Goal: Information Seeking & Learning: Learn about a topic

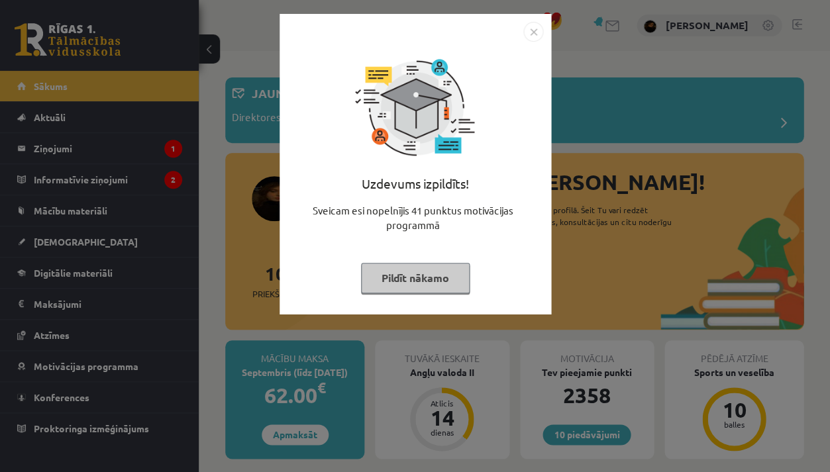
click at [310, 292] on div "Uzdevums izpildīts! Sveicam esi nopelnījis 41 punktus motivācijas programmā Pil…" at bounding box center [415, 174] width 256 height 265
click at [300, 359] on div "Uzdevums izpildīts! Sveicam esi nopelnījis 41 punktus motivācijas programmā Pil…" at bounding box center [415, 236] width 830 height 472
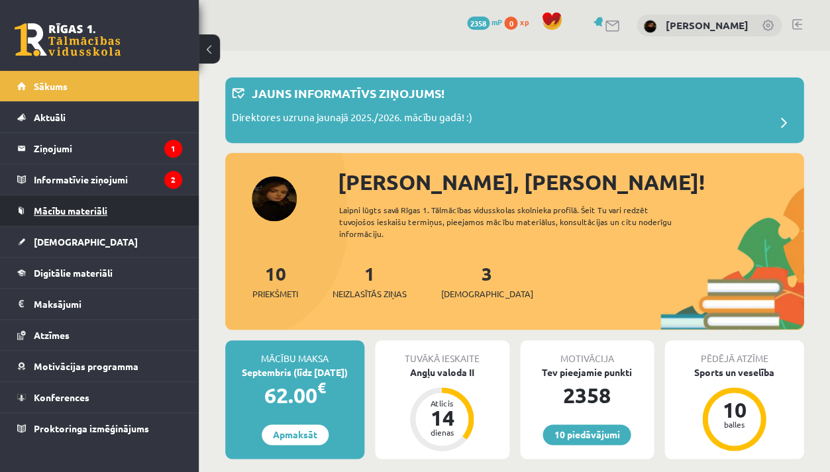
click at [144, 209] on link "Mācību materiāli" at bounding box center [99, 210] width 165 height 30
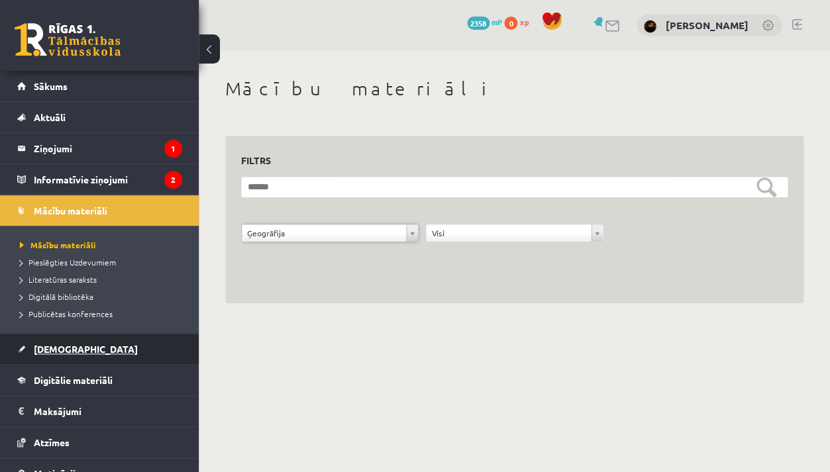
click at [76, 349] on link "[DEMOGRAPHIC_DATA]" at bounding box center [99, 349] width 165 height 30
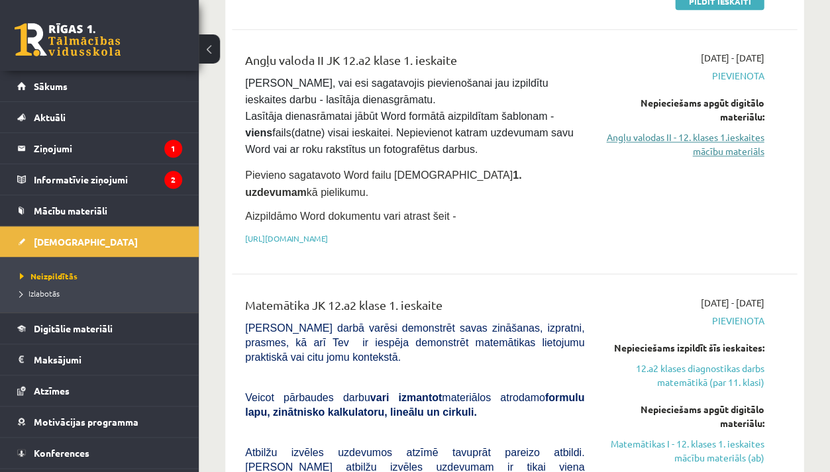
scroll to position [313, 0]
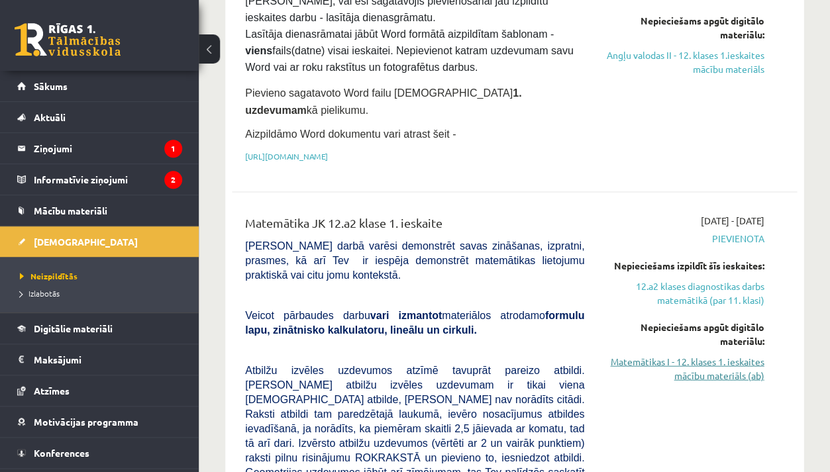
click at [695, 354] on link "Matemātikas I - 12. klases 1. ieskaites mācību materiāls (ab)" at bounding box center [684, 368] width 160 height 28
click at [719, 354] on link "Matemātikas I - 12. klases 1. ieskaites mācību materiāls (ab)" at bounding box center [684, 368] width 160 height 28
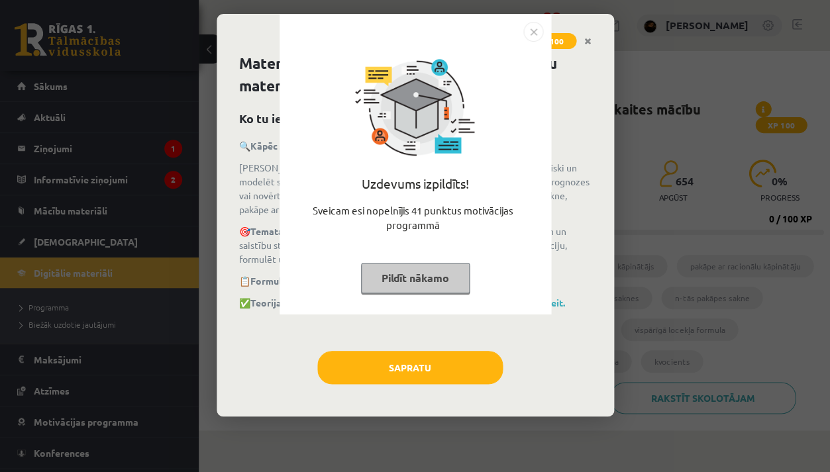
click at [487, 354] on div "Uzdevums izpildīts! Sveicam esi nopelnījis 41 punktus motivācijas programmā Pil…" at bounding box center [415, 236] width 830 height 472
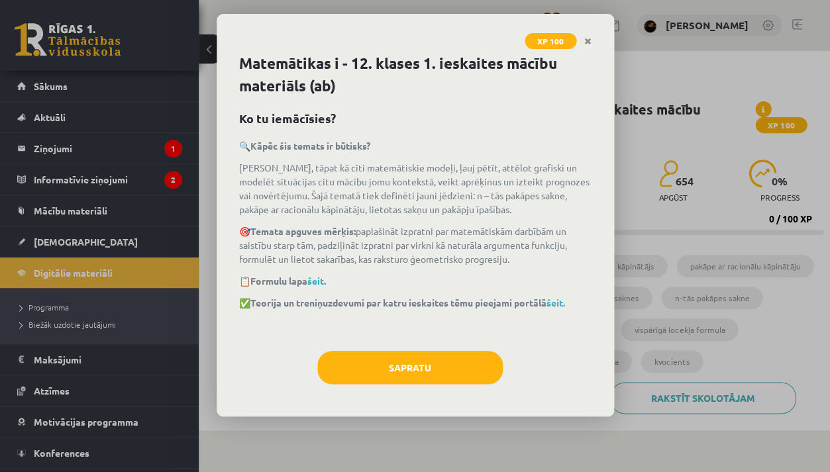
click at [480, 348] on div "Matemātikas i - 12. klases 1. ieskaites mācību materiāls (ab) Ko tu iemācīsies?…" at bounding box center [415, 234] width 397 height 364
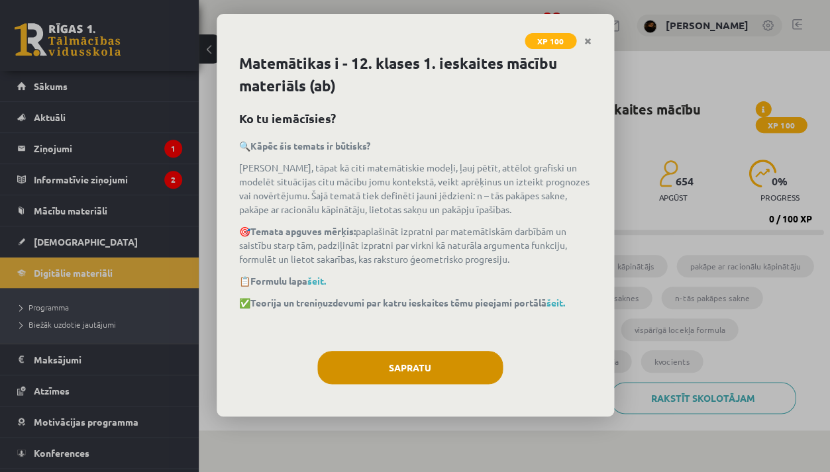
click at [477, 356] on button "Sapratu" at bounding box center [409, 367] width 185 height 33
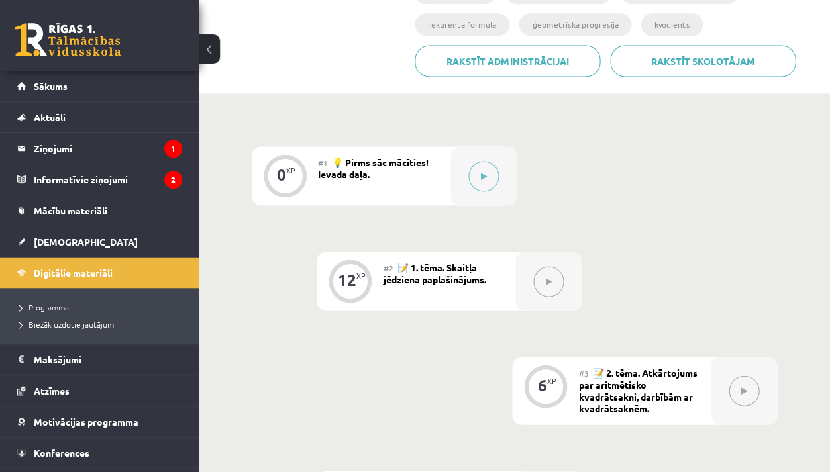
scroll to position [325, 0]
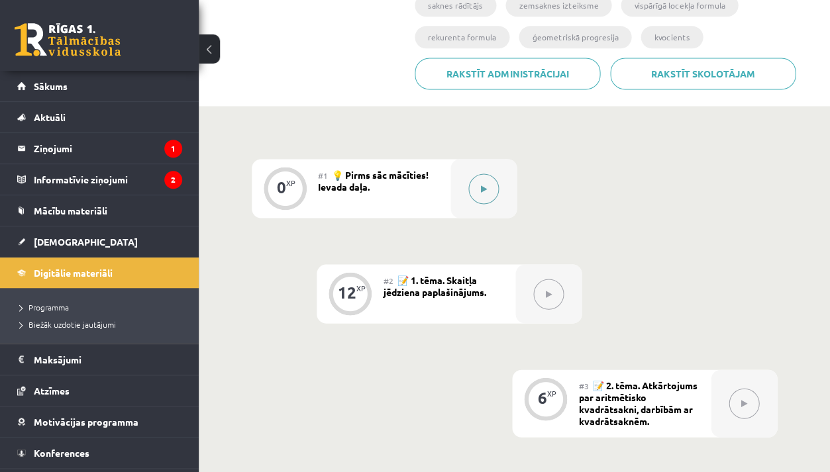
click at [499, 177] on div at bounding box center [483, 188] width 66 height 59
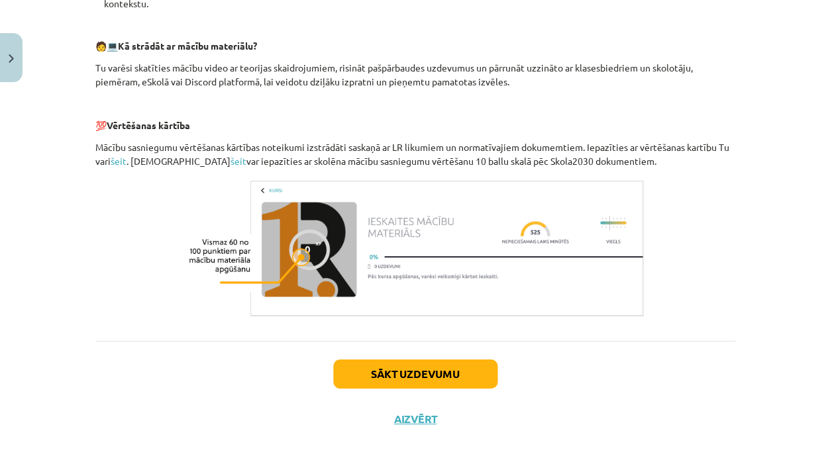
click at [447, 363] on button "Sākt uzdevumu" at bounding box center [415, 374] width 164 height 29
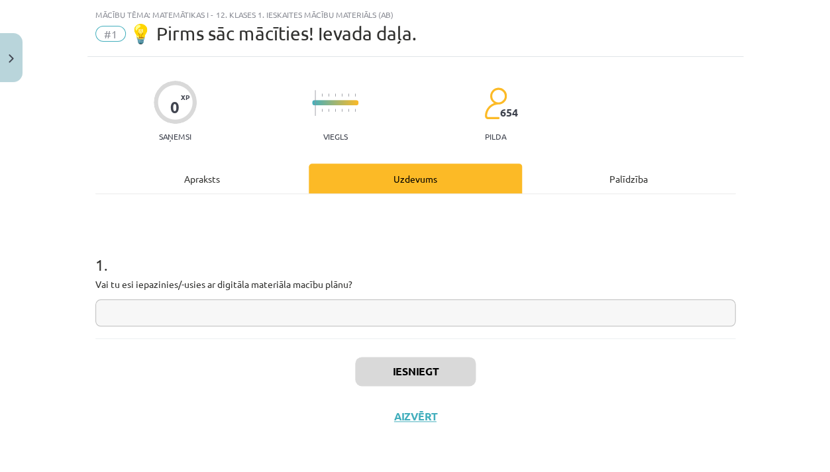
click at [429, 318] on input "text" at bounding box center [415, 312] width 640 height 27
click at [271, 190] on div "Apraksts" at bounding box center [201, 179] width 213 height 30
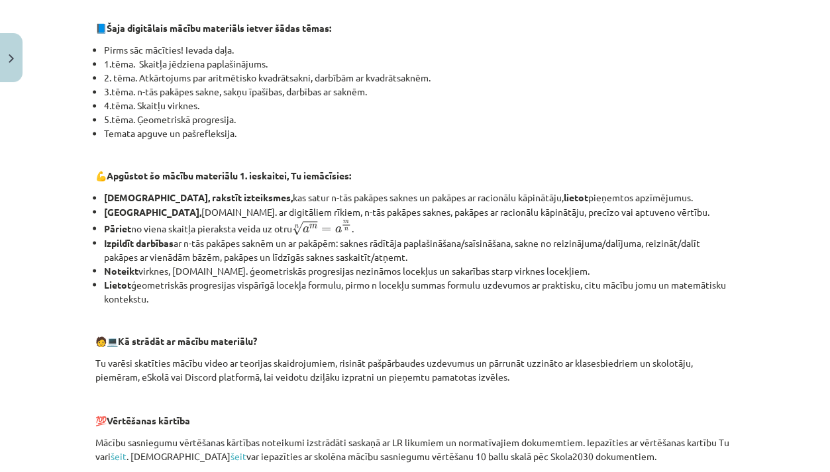
scroll to position [298, 0]
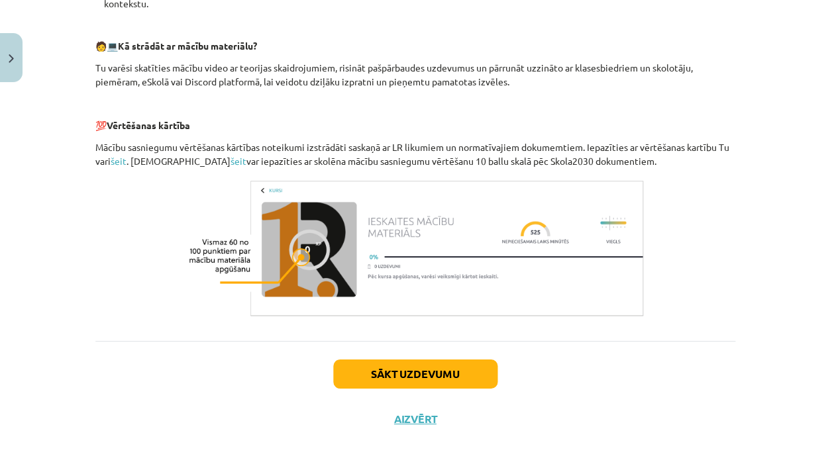
click at [397, 376] on button "Sākt uzdevumu" at bounding box center [415, 374] width 164 height 29
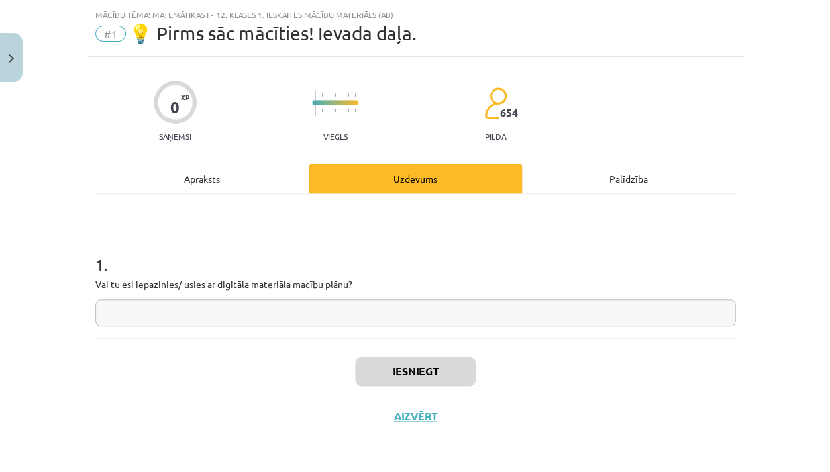
click at [378, 317] on input "text" at bounding box center [415, 312] width 640 height 27
type input "**"
click at [407, 381] on button "Iesniegt" at bounding box center [415, 371] width 121 height 29
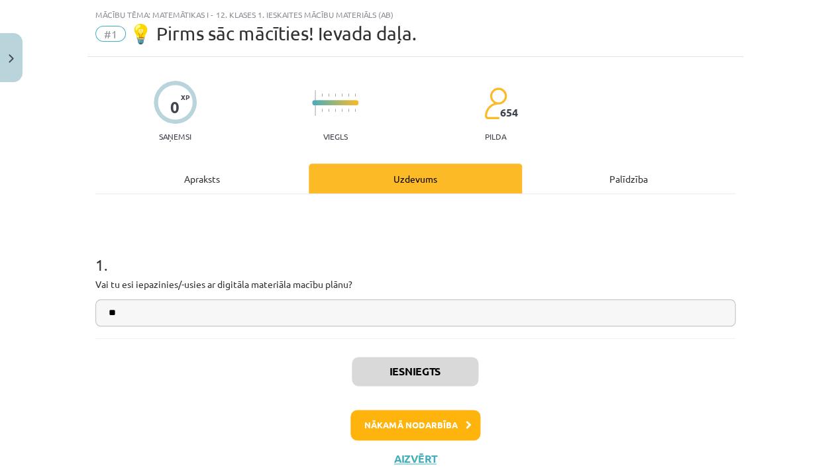
scroll to position [34, 0]
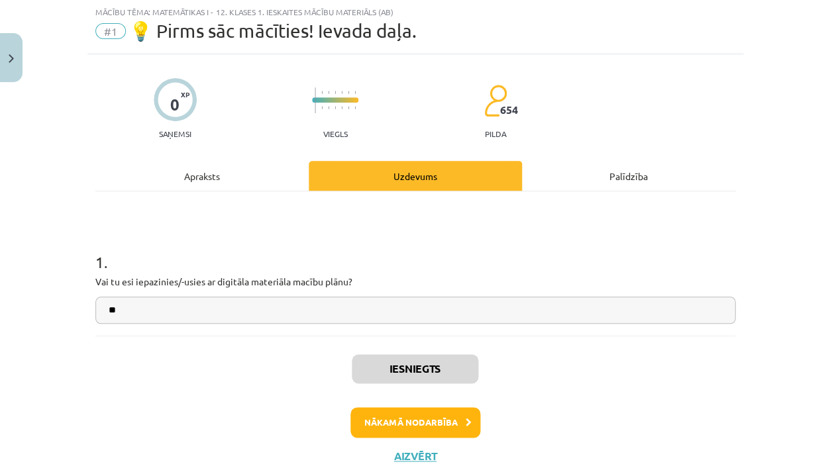
click at [410, 421] on button "Nākamā nodarbība" at bounding box center [415, 422] width 130 height 30
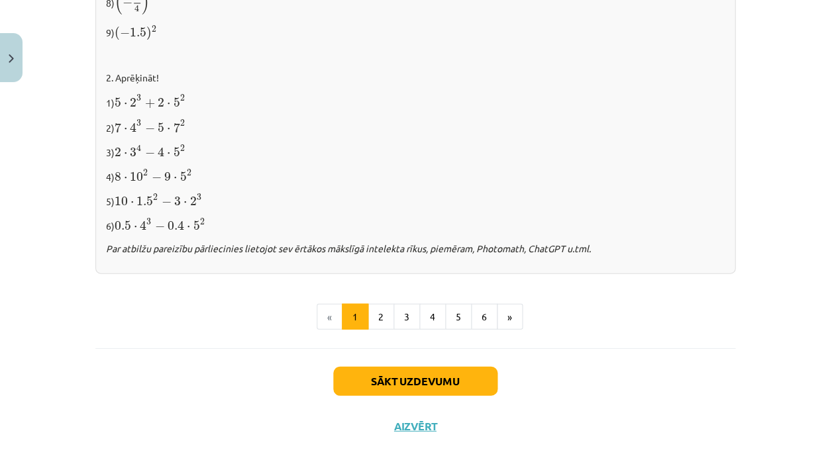
scroll to position [1399, 0]
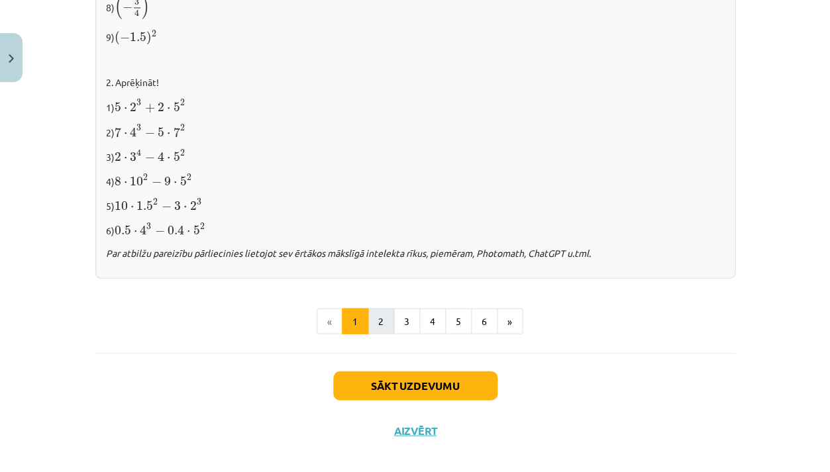
click at [380, 311] on button "2" at bounding box center [381, 321] width 26 height 26
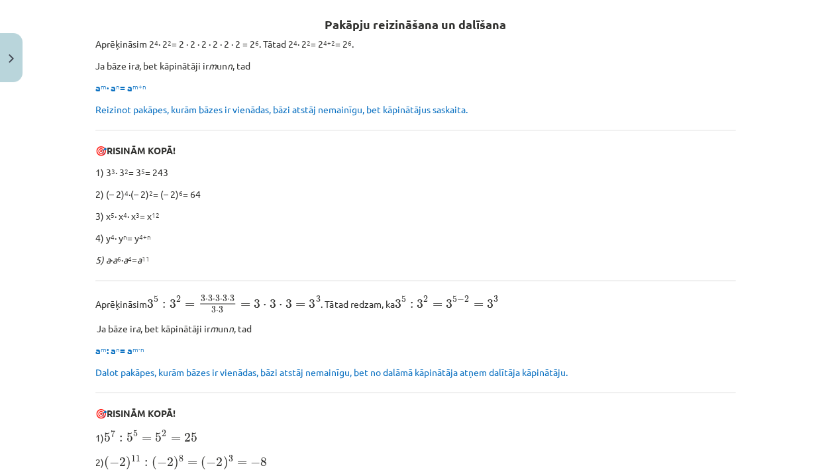
scroll to position [242, 0]
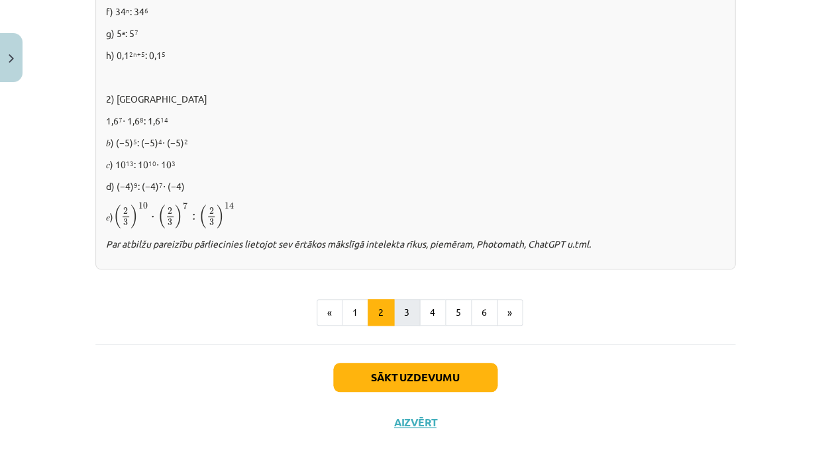
click at [406, 305] on button "3" at bounding box center [406, 312] width 26 height 26
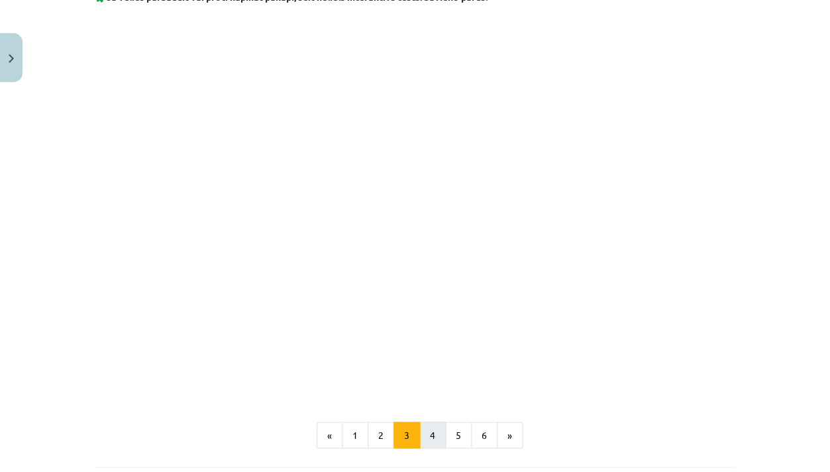
scroll to position [1075, 0]
click at [425, 430] on button "4" at bounding box center [432, 433] width 26 height 26
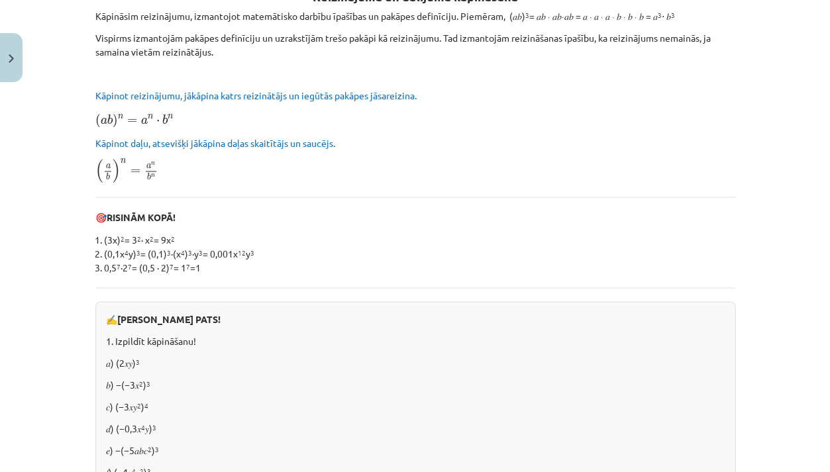
scroll to position [236, 0]
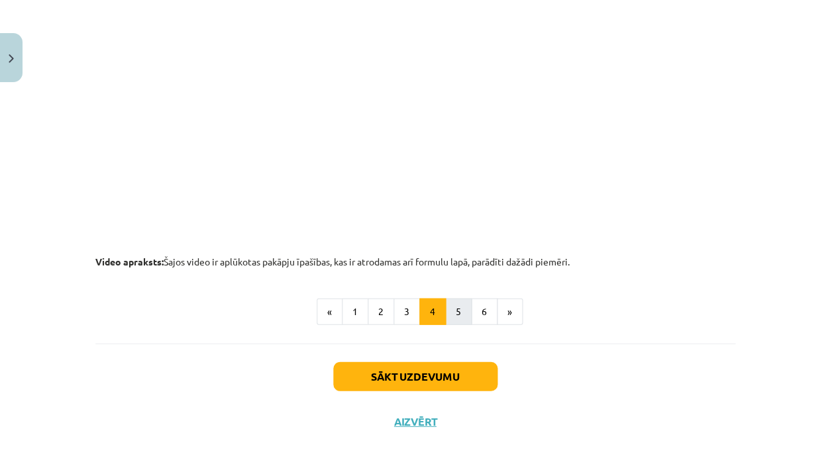
click at [464, 308] on button "5" at bounding box center [458, 311] width 26 height 26
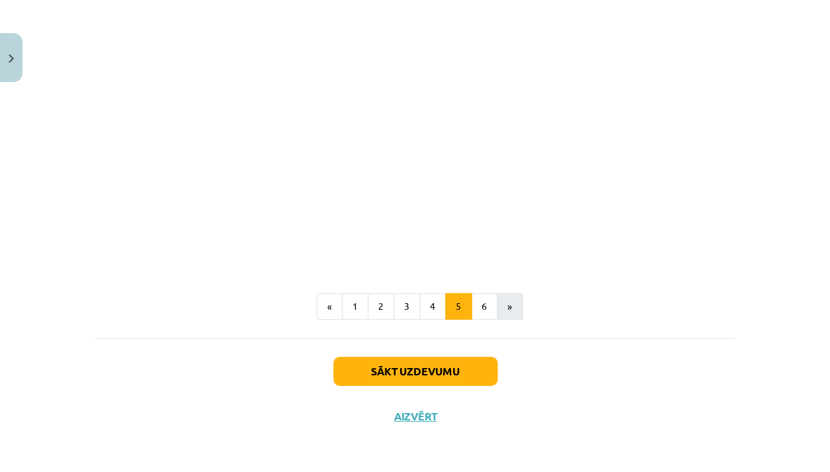
click at [497, 312] on button "»" at bounding box center [510, 306] width 26 height 26
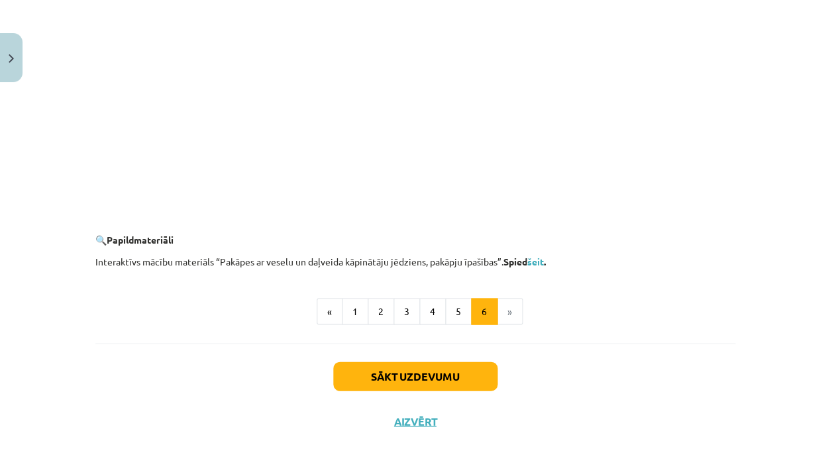
scroll to position [1280, 0]
click at [507, 302] on li "»" at bounding box center [509, 312] width 25 height 26
click at [358, 303] on button "1" at bounding box center [355, 312] width 26 height 26
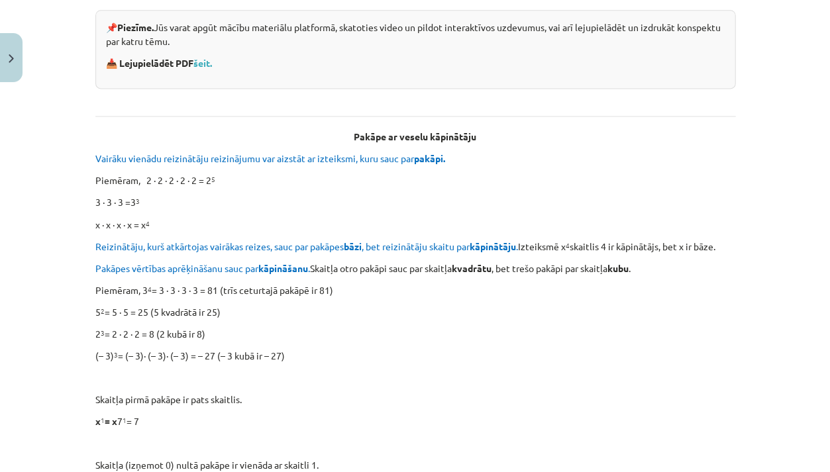
scroll to position [236, 0]
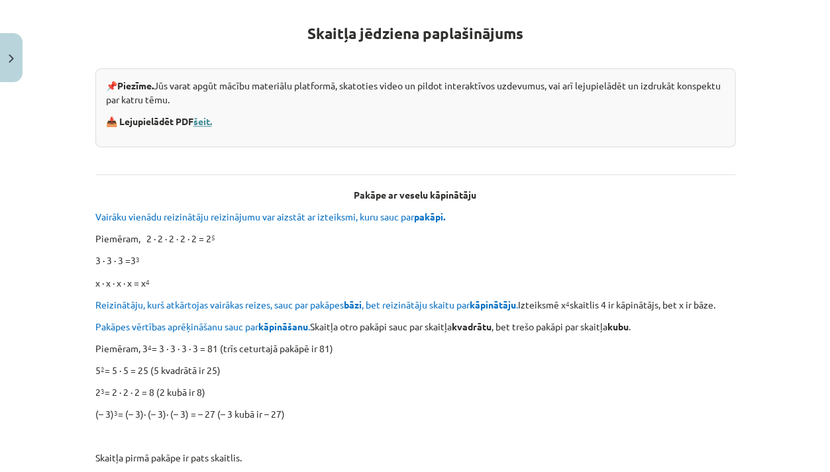
click at [203, 123] on link "šeit." at bounding box center [202, 121] width 19 height 12
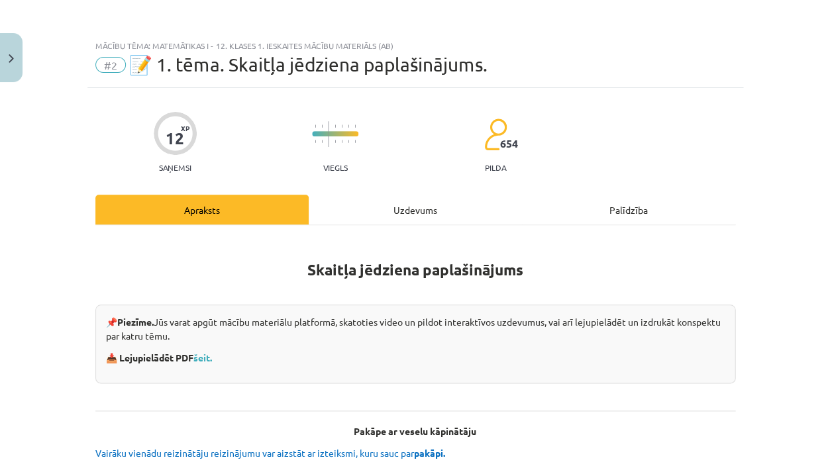
scroll to position [0, 0]
click at [208, 348] on div "📌 Piezīme. Jūs varat apgūt mācību materiālu platformā, skatoties video un pildo…" at bounding box center [415, 344] width 640 height 79
click at [211, 362] on p "📥 Lejupielādēt PDF šeit." at bounding box center [415, 358] width 619 height 14
click at [211, 352] on link "šeit." at bounding box center [202, 358] width 19 height 12
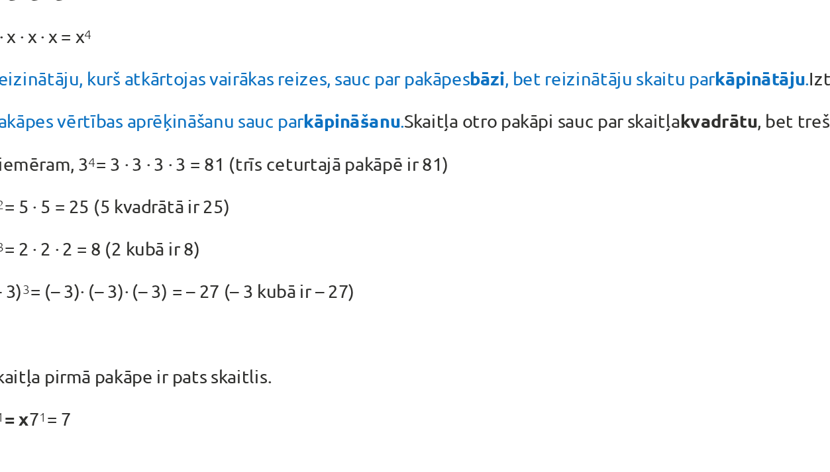
scroll to position [354, 0]
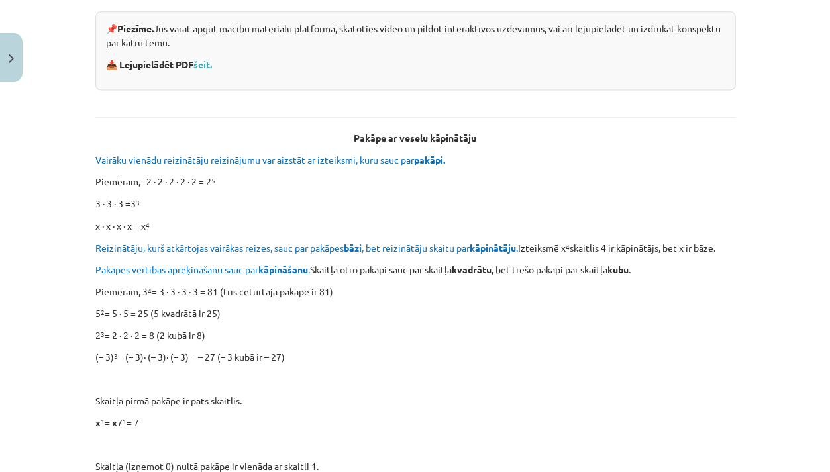
click at [130, 328] on p "2 3 = 2 ∙ 2 ∙ 2 = 8 (2 kubā ir 8)" at bounding box center [415, 335] width 640 height 14
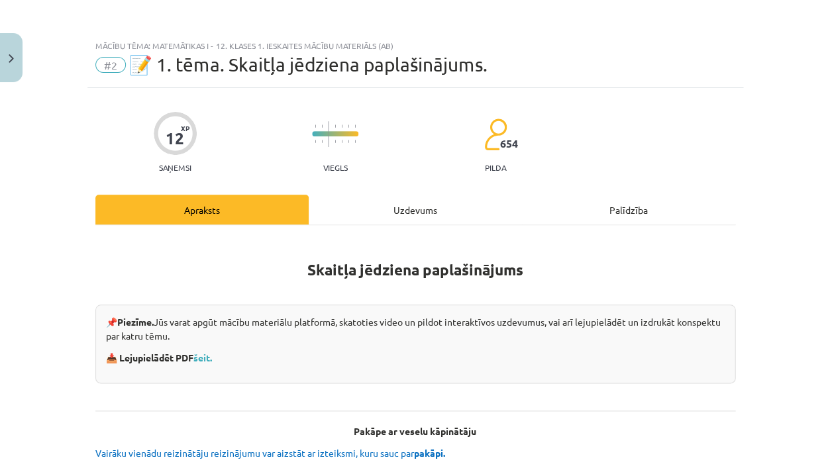
scroll to position [0, 0]
click at [209, 356] on link "šeit." at bounding box center [202, 358] width 19 height 12
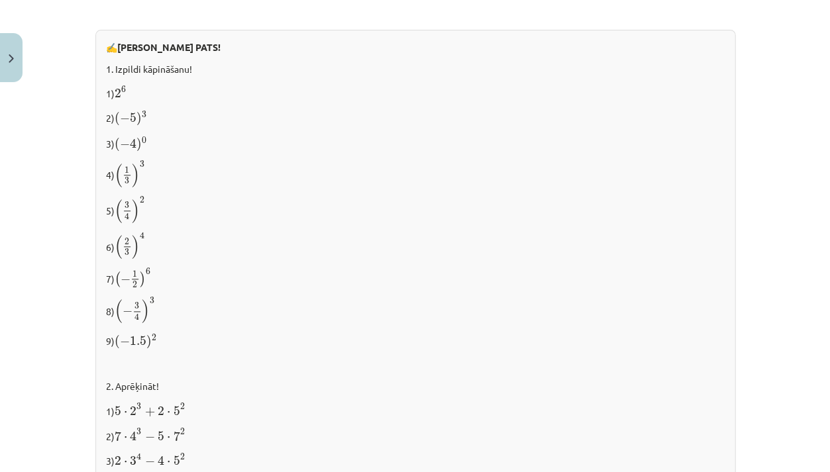
scroll to position [1116, 0]
